Goal: Information Seeking & Learning: Learn about a topic

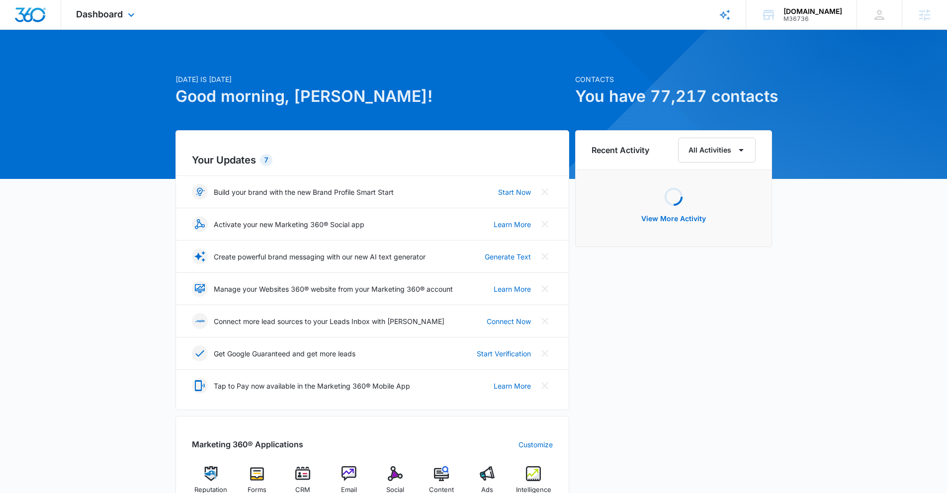
click at [102, 22] on div "Dashboard Apps Reputation Forms CRM Email Social POS Content Ads Intelligence F…" at bounding box center [106, 14] width 91 height 29
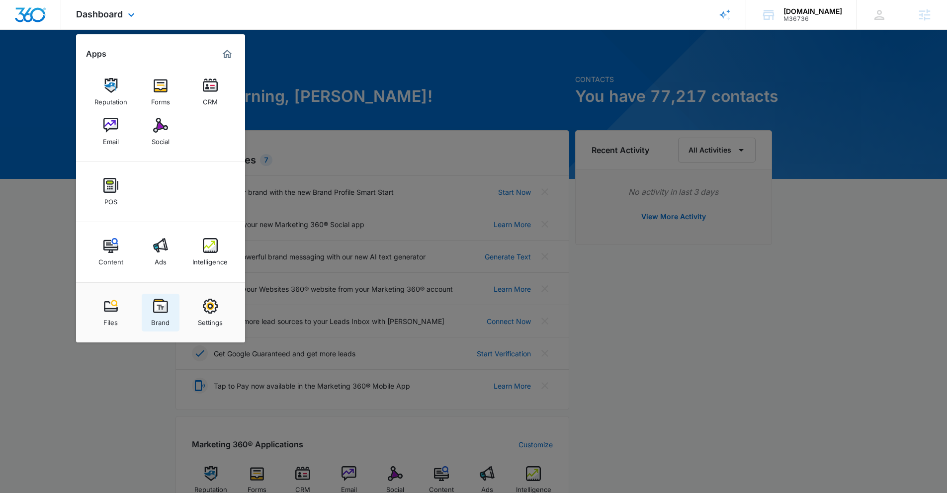
click at [159, 309] on img at bounding box center [160, 306] width 15 height 15
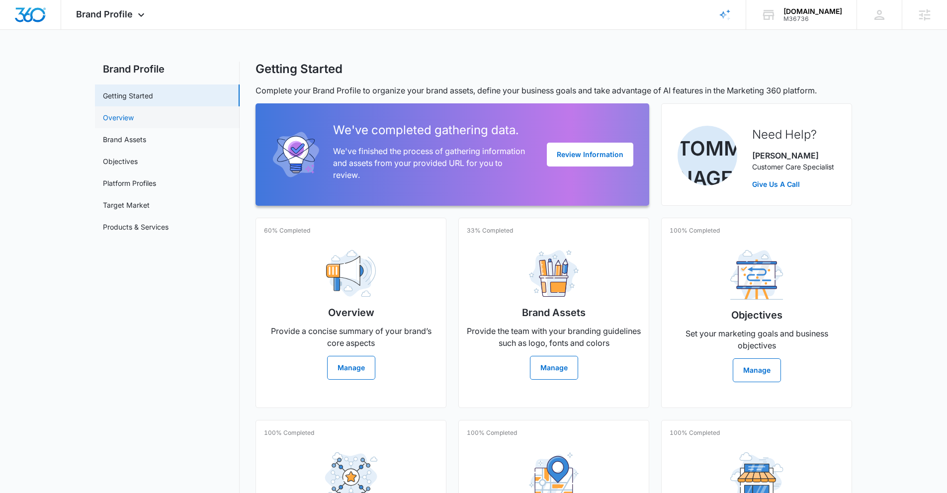
click at [128, 114] on link "Overview" at bounding box center [118, 117] width 31 height 10
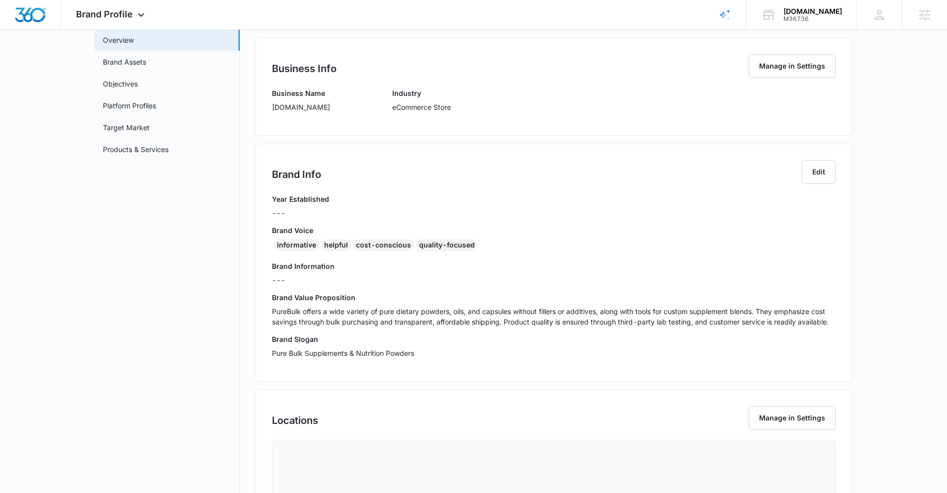
scroll to position [78, 0]
click at [371, 320] on p "PureBulk offers a wide variety of pure dietary powders, oils, and capsules with…" at bounding box center [554, 316] width 564 height 21
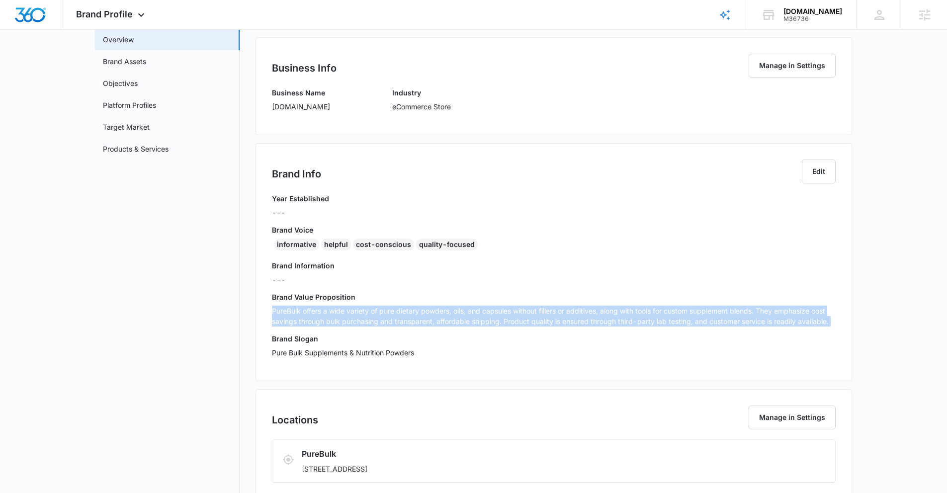
click at [371, 320] on p "PureBulk offers a wide variety of pure dietary powders, oils, and capsules with…" at bounding box center [554, 316] width 564 height 21
click at [407, 327] on div "Brand Value Proposition PureBulk offers a wide variety of pure dietary powders,…" at bounding box center [554, 313] width 564 height 42
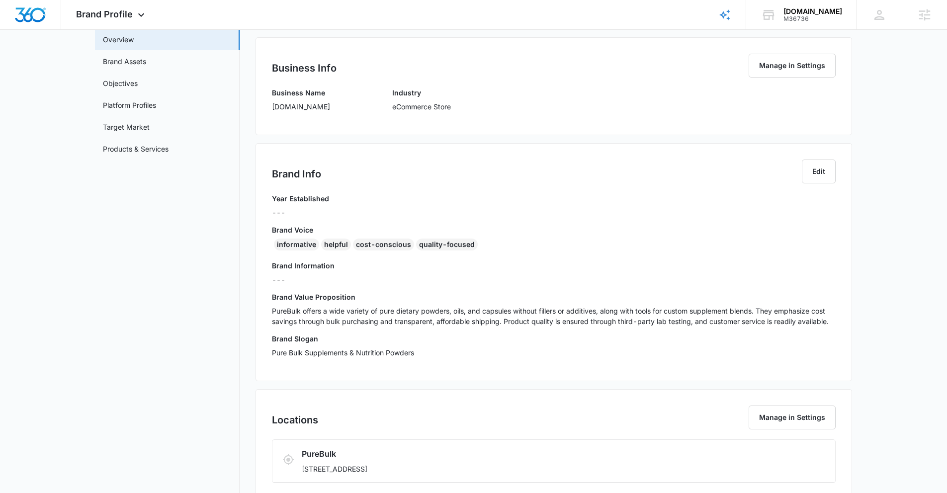
click at [398, 319] on p "PureBulk offers a wide variety of pure dietary powders, oils, and capsules with…" at bounding box center [554, 316] width 564 height 21
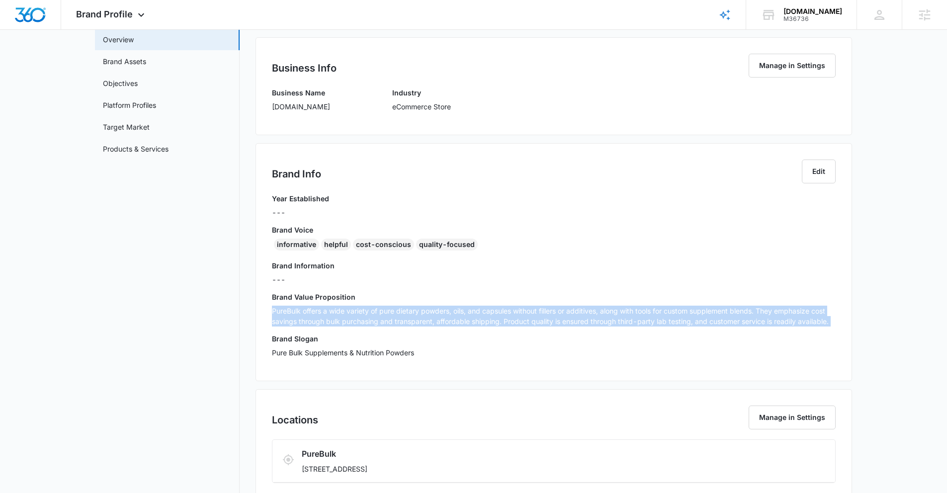
click at [398, 319] on p "PureBulk offers a wide variety of pure dietary powders, oils, and capsules with…" at bounding box center [554, 316] width 564 height 21
click at [395, 315] on p "PureBulk offers a wide variety of pure dietary powders, oils, and capsules with…" at bounding box center [554, 316] width 564 height 21
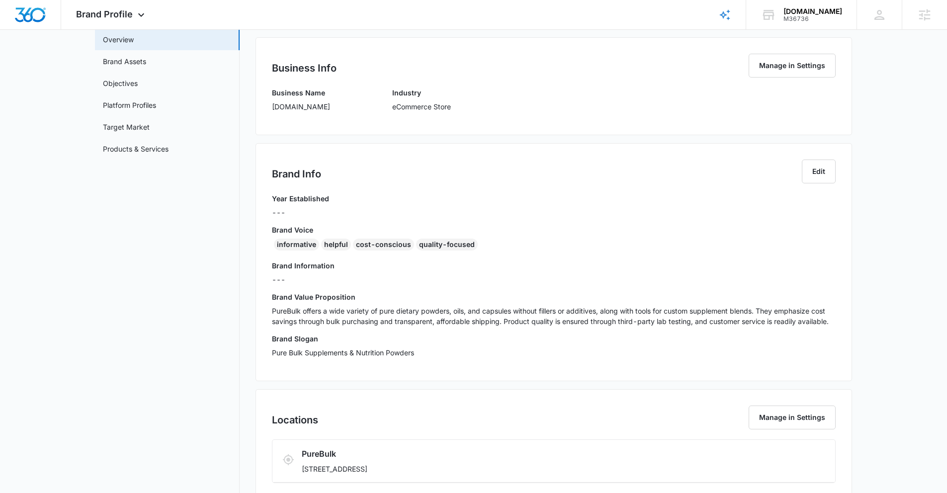
click at [863, 351] on main "Brand Profile Getting Started Overview Brand Assets Objectives Platform Profile…" at bounding box center [473, 299] width 947 height 630
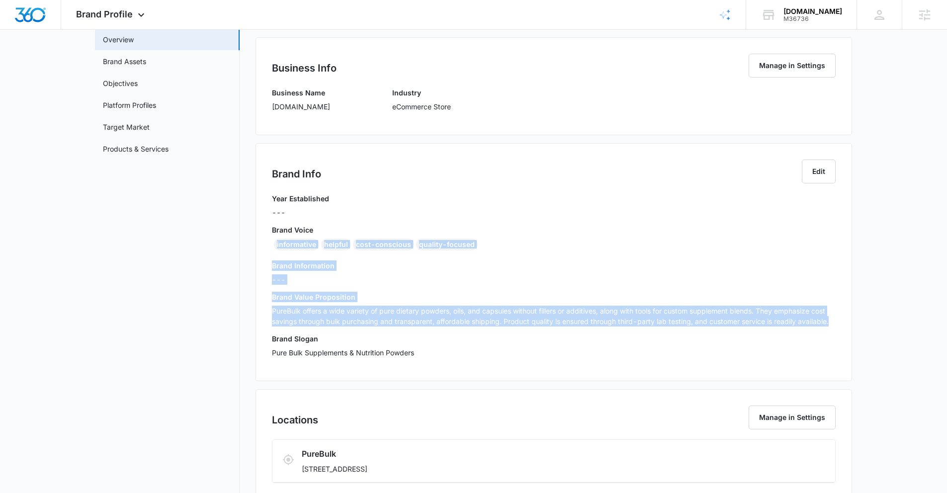
drag, startPoint x: 833, startPoint y: 324, endPoint x: 301, endPoint y: 245, distance: 537.6
click at [272, 243] on div "Year Established --- Brand Voice informative helpful cost-conscious quality-foc…" at bounding box center [554, 278] width 564 height 171
copy div "informative helpful cost-conscious quality-focused Brand Information --- Brand …"
